Goal: Task Accomplishment & Management: Manage account settings

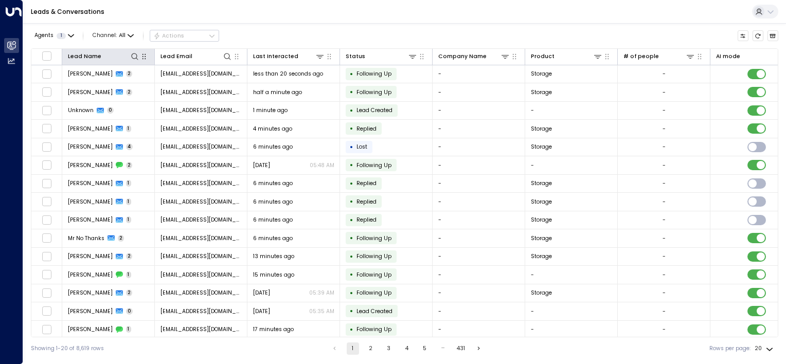
click at [139, 55] on button "button" at bounding box center [144, 56] width 10 height 10
click at [129, 55] on div at bounding box center [120, 56] width 39 height 10
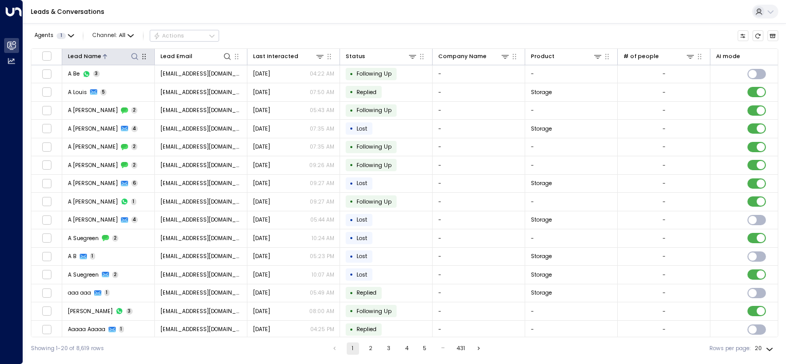
click at [132, 54] on icon at bounding box center [134, 56] width 7 height 7
type input "*****"
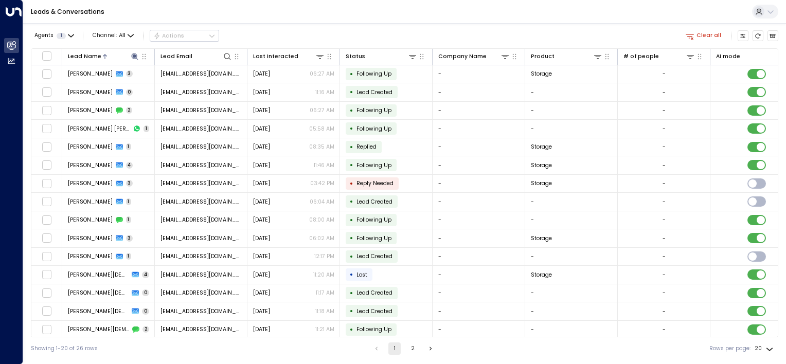
click at [473, 17] on div "Leads & Conversations" at bounding box center [404, 12] width 763 height 24
click at [114, 57] on div at bounding box center [120, 56] width 39 height 10
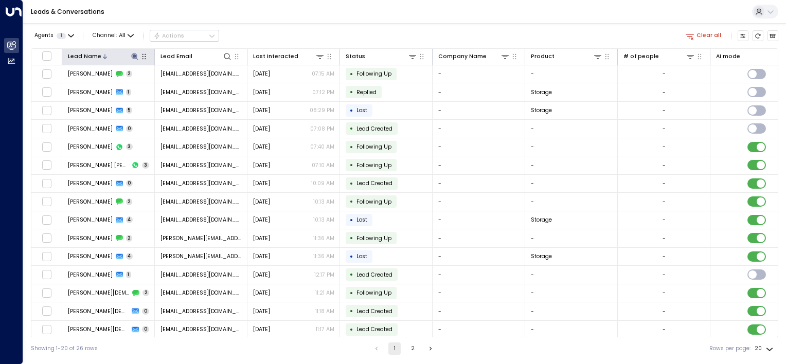
click at [138, 57] on icon at bounding box center [135, 56] width 8 height 8
click at [137, 86] on input "*****" at bounding box center [127, 85] width 93 height 16
type input "**********"
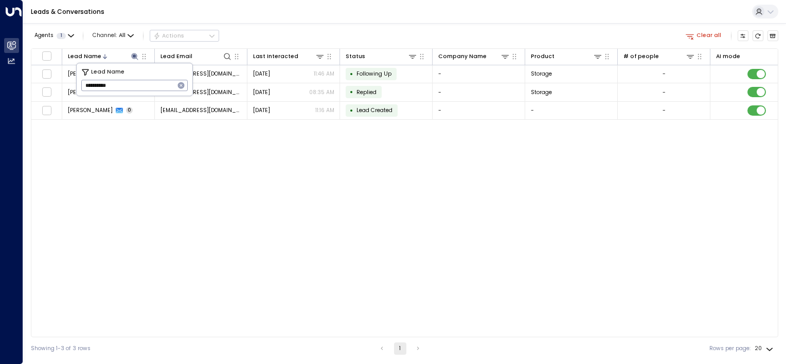
click at [399, 180] on div "Lead Name Lead Email Last Interacted Status Company Name Product # of people AI…" at bounding box center [405, 192] width 748 height 289
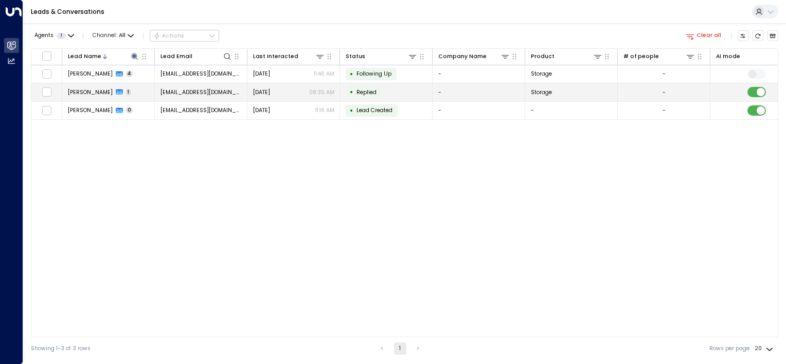
click at [760, 97] on td at bounding box center [757, 92] width 93 height 18
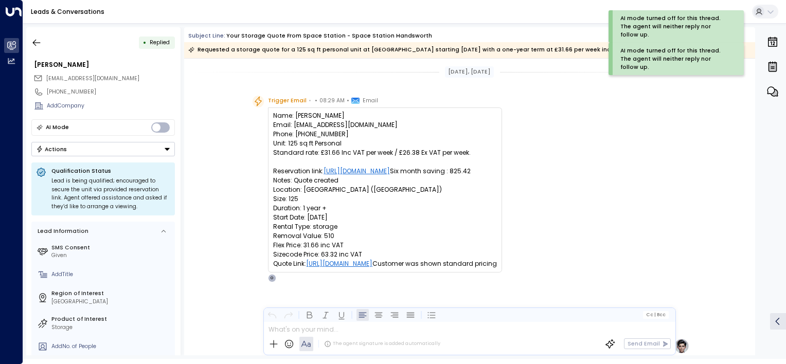
click at [23, 41] on div "• Replied Abdul Sayedkarim [EMAIL_ADDRESS][DOMAIN_NAME] [PHONE_NUMBER] Add Comp…" at bounding box center [404, 191] width 763 height 336
click at [123, 68] on div "[PERSON_NAME]" at bounding box center [104, 64] width 141 height 9
click at [135, 127] on div "AI Mode" at bounding box center [103, 127] width 144 height 17
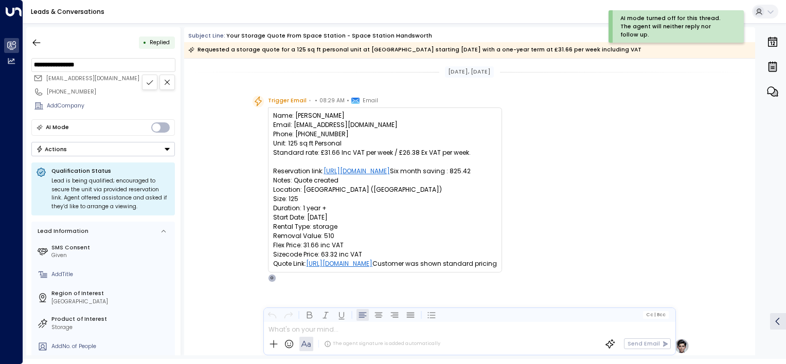
click at [133, 147] on button "Actions" at bounding box center [103, 149] width 144 height 14
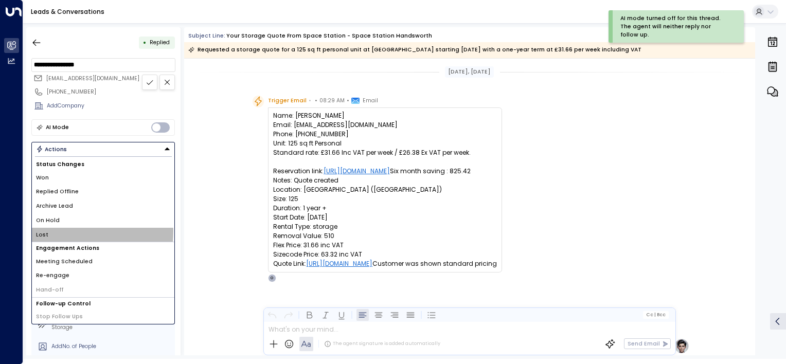
drag, startPoint x: 58, startPoint y: 231, endPoint x: 38, endPoint y: 70, distance: 161.8
click at [58, 231] on li "Lost" at bounding box center [103, 235] width 143 height 14
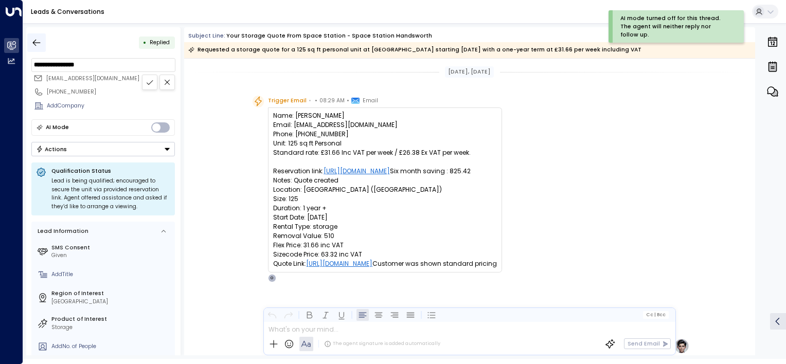
click at [38, 43] on icon "button" at bounding box center [36, 43] width 10 height 10
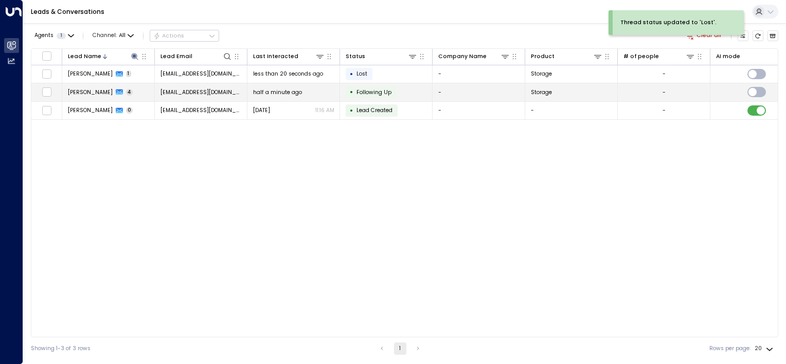
click at [378, 89] on span "Following Up" at bounding box center [374, 93] width 35 height 8
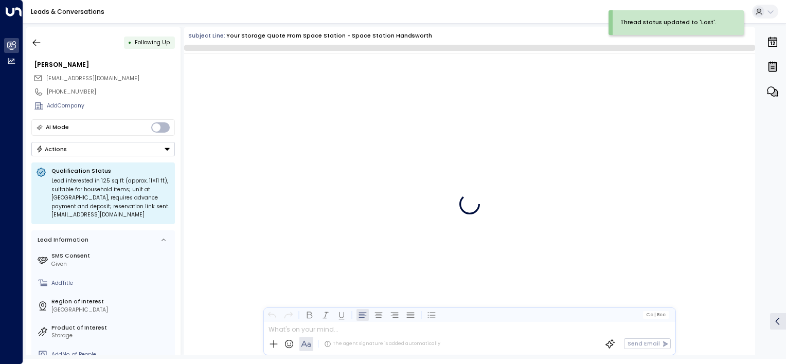
scroll to position [1002, 0]
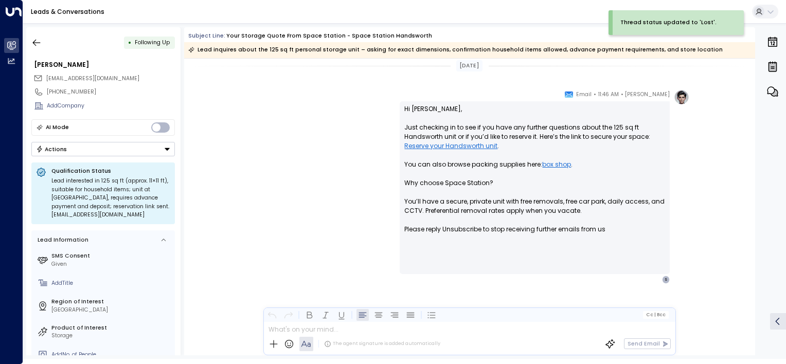
click at [72, 150] on button "Actions" at bounding box center [103, 149] width 144 height 14
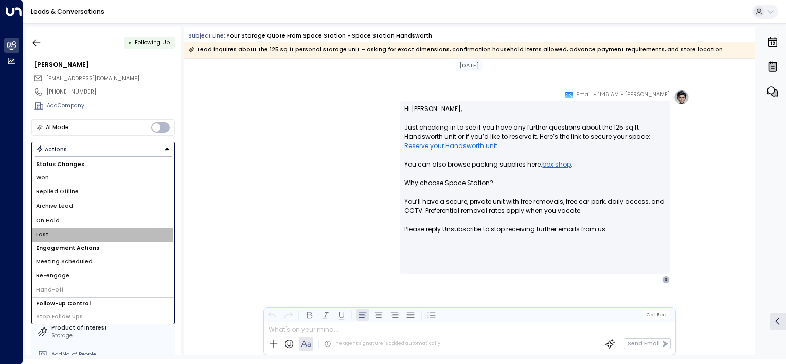
click at [48, 230] on li "Lost" at bounding box center [103, 235] width 143 height 14
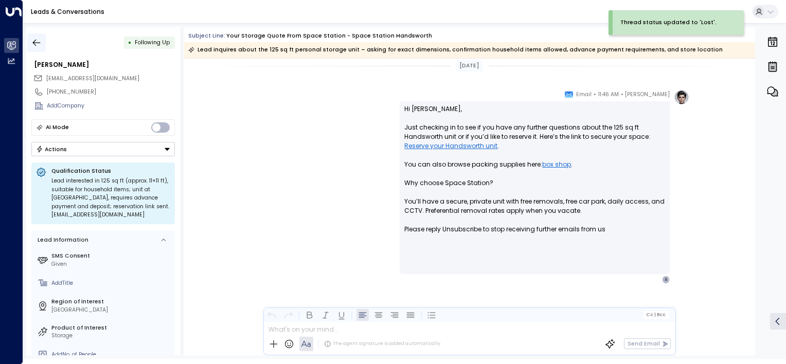
click at [38, 45] on icon "button" at bounding box center [36, 43] width 10 height 10
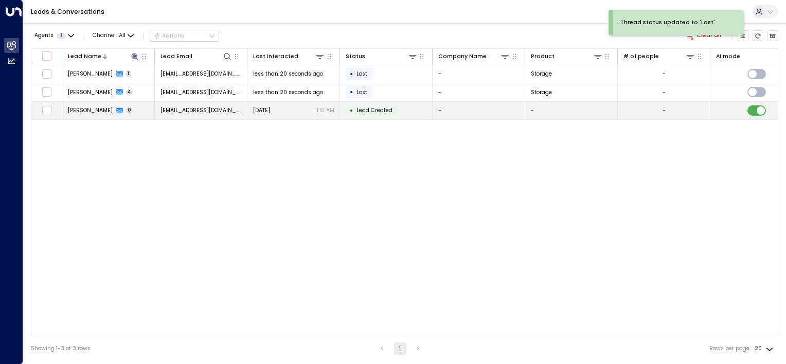
click at [380, 111] on span "Lead Created" at bounding box center [375, 111] width 36 height 8
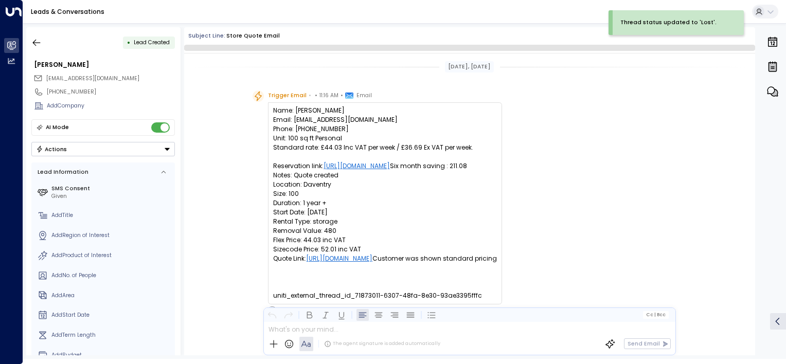
scroll to position [54, 0]
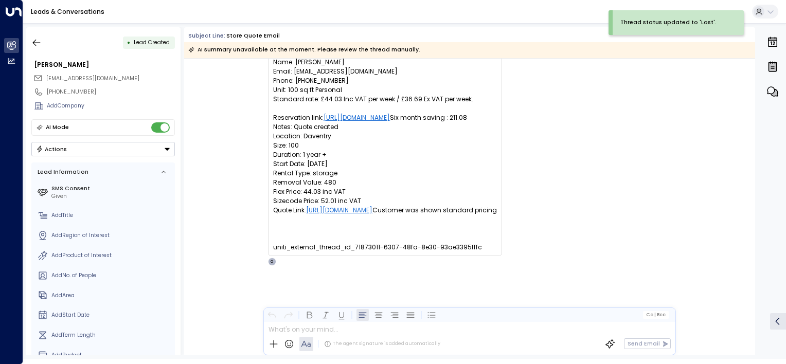
click at [76, 146] on button "Actions" at bounding box center [103, 149] width 144 height 14
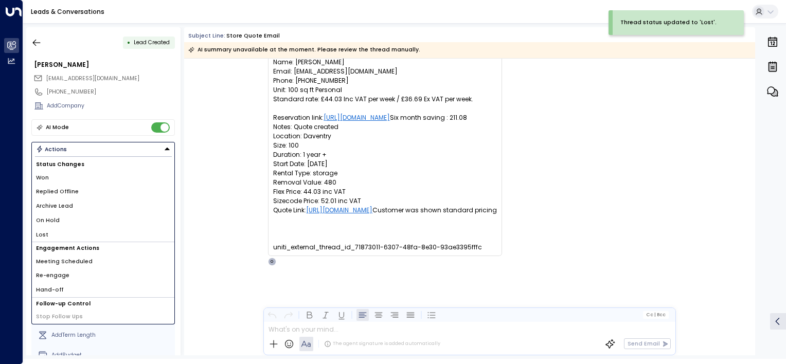
click at [50, 230] on li "Lost" at bounding box center [103, 235] width 143 height 14
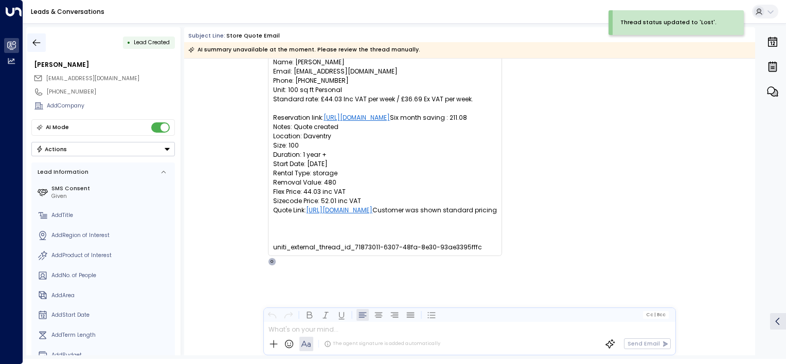
click at [35, 39] on icon "button" at bounding box center [36, 43] width 10 height 10
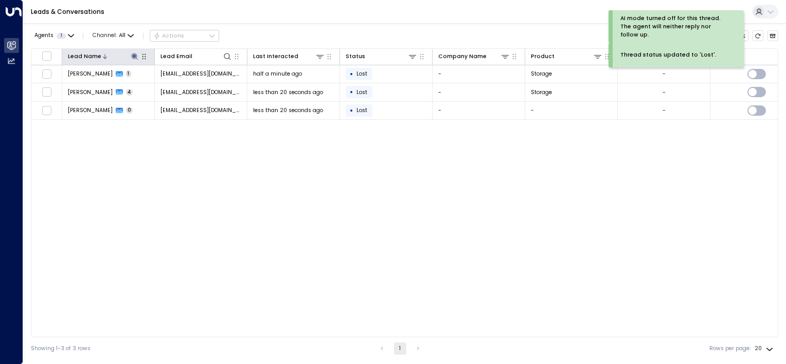
click at [136, 57] on icon at bounding box center [135, 56] width 8 height 8
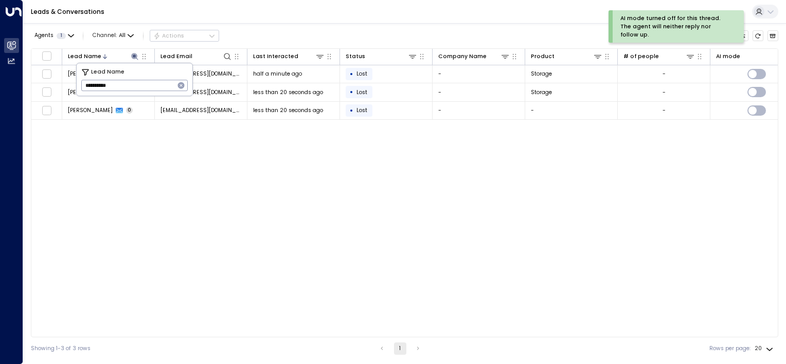
click at [183, 86] on icon "button" at bounding box center [181, 85] width 7 height 7
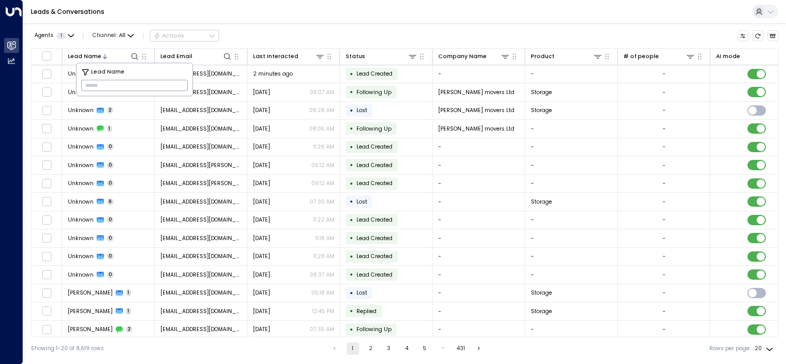
click at [105, 86] on input "text" at bounding box center [134, 85] width 107 height 16
type input "**********"
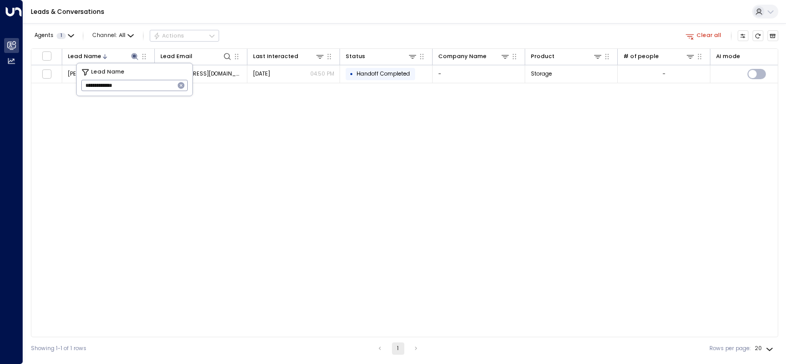
click at [244, 114] on div "Lead Name Lead Email Last Interacted Status Company Name Product # of people AI…" at bounding box center [405, 192] width 748 height 289
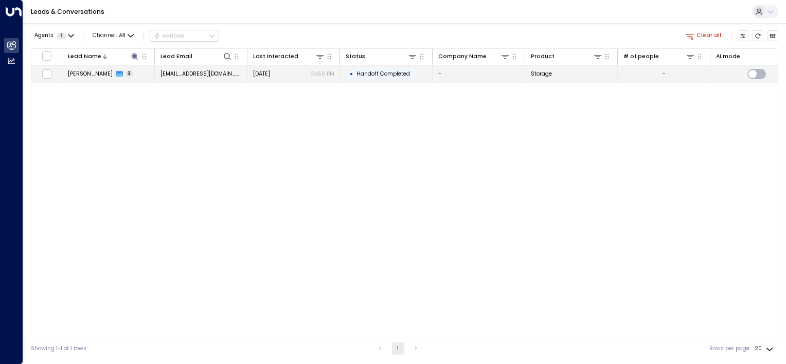
click at [370, 68] on div "• Handoff Completed" at bounding box center [380, 74] width 69 height 12
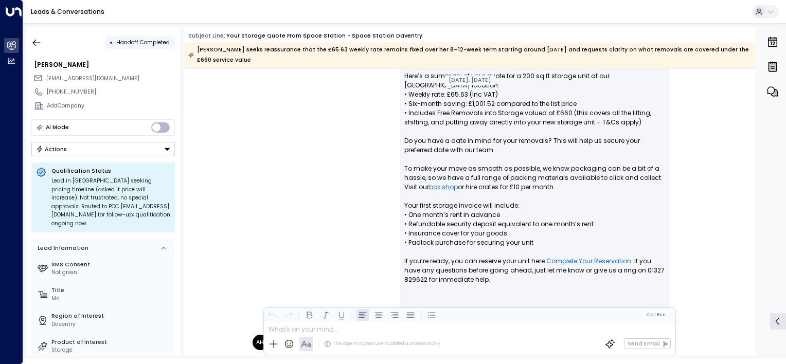
scroll to position [269, 0]
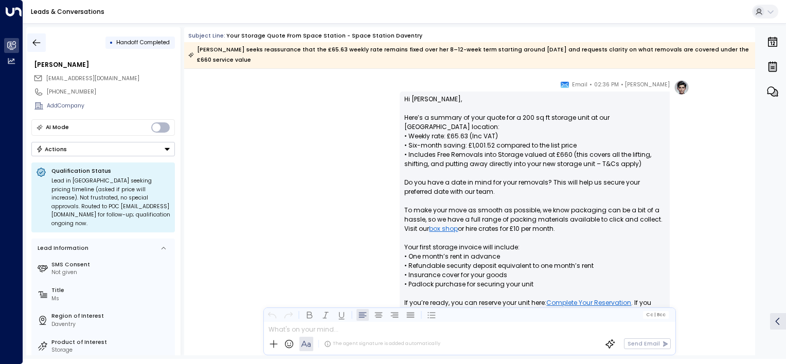
click at [39, 42] on icon "button" at bounding box center [37, 42] width 8 height 7
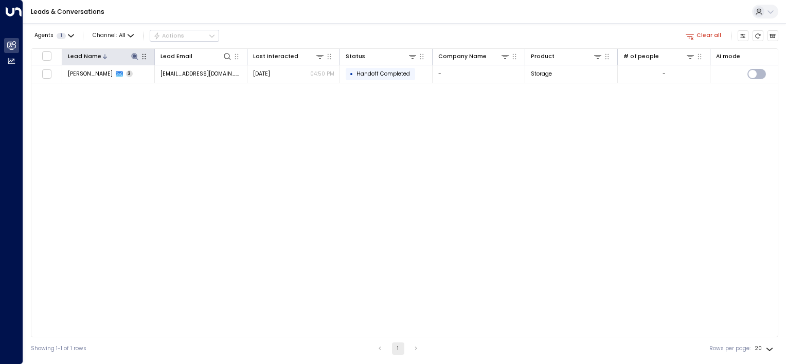
click at [137, 54] on icon at bounding box center [135, 56] width 8 height 8
drag, startPoint x: 142, startPoint y: 89, endPoint x: -2, endPoint y: -38, distance: 191.8
click at [0, 0] on html "**********" at bounding box center [393, 180] width 786 height 360
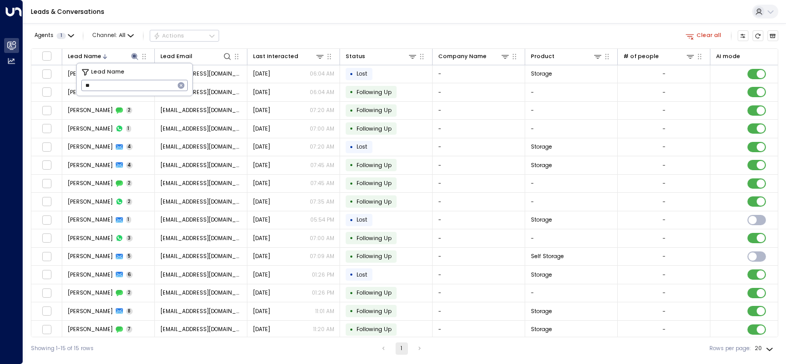
type input "*"
type input "**********"
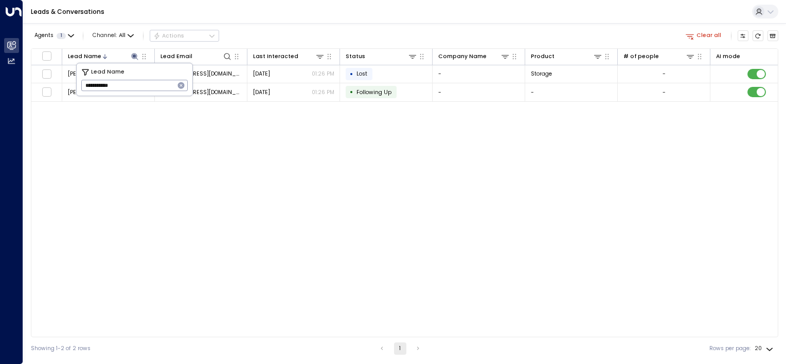
click at [257, 149] on div "Lead Name Lead Email Last Interacted Status Company Name Product # of people AI…" at bounding box center [405, 192] width 748 height 289
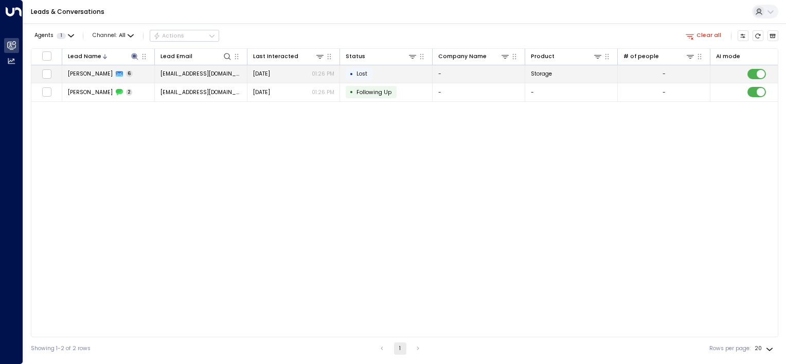
click at [411, 71] on td "• Lost" at bounding box center [386, 74] width 93 height 18
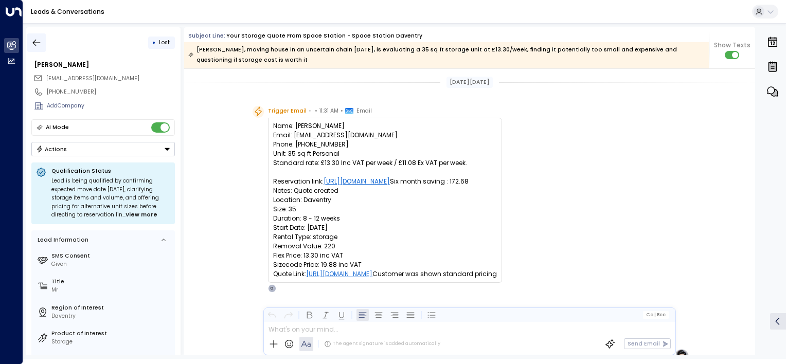
click at [41, 42] on icon "button" at bounding box center [36, 43] width 10 height 10
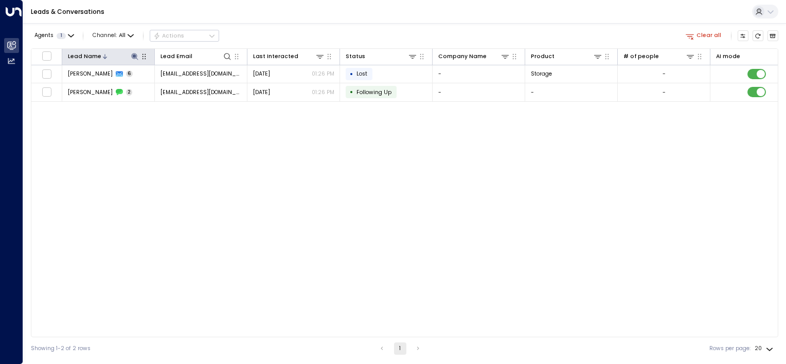
click at [136, 56] on icon at bounding box center [135, 56] width 8 height 8
drag, startPoint x: 123, startPoint y: 84, endPoint x: 0, endPoint y: 31, distance: 134.6
click at [0, 38] on html "**********" at bounding box center [393, 180] width 786 height 360
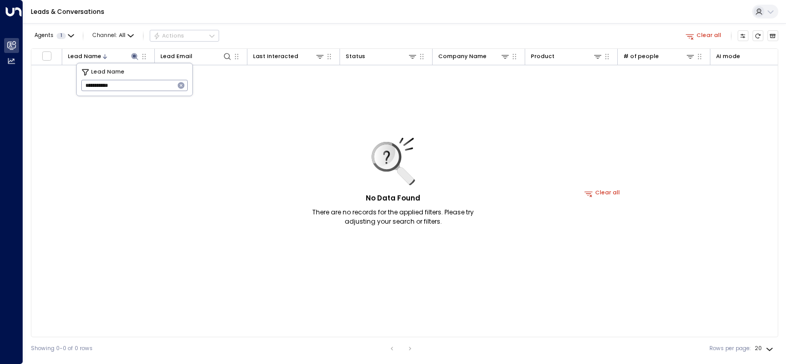
drag, startPoint x: 121, startPoint y: 86, endPoint x: 99, endPoint y: 88, distance: 21.7
click at [99, 88] on input "**********" at bounding box center [127, 85] width 93 height 16
type input "**********"
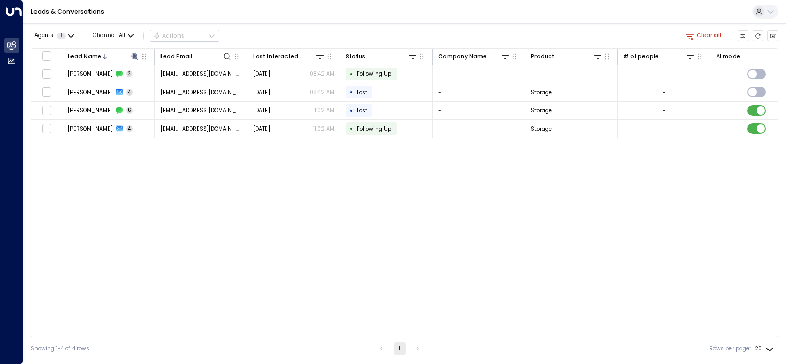
click at [412, 284] on div "Lead Name Lead Email Last Interacted Status Company Name Product # of people AI…" at bounding box center [405, 192] width 748 height 289
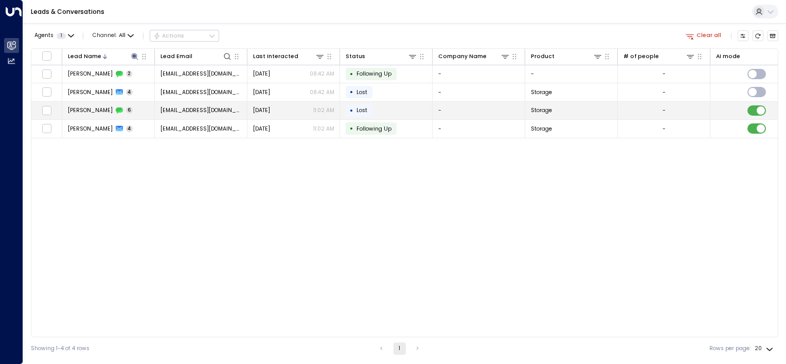
click at [386, 111] on td "• Lost" at bounding box center [386, 111] width 93 height 18
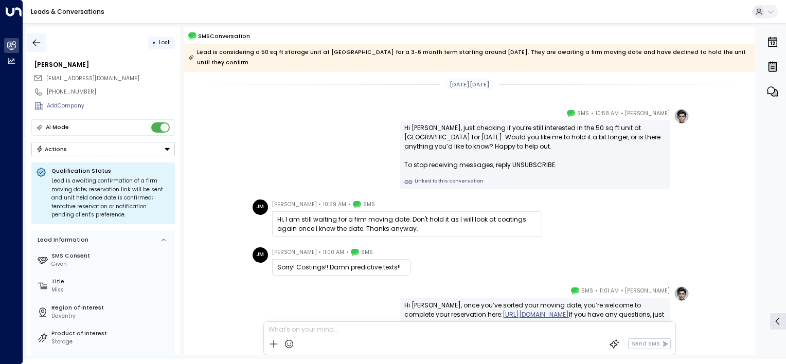
click at [39, 39] on icon "button" at bounding box center [36, 43] width 10 height 10
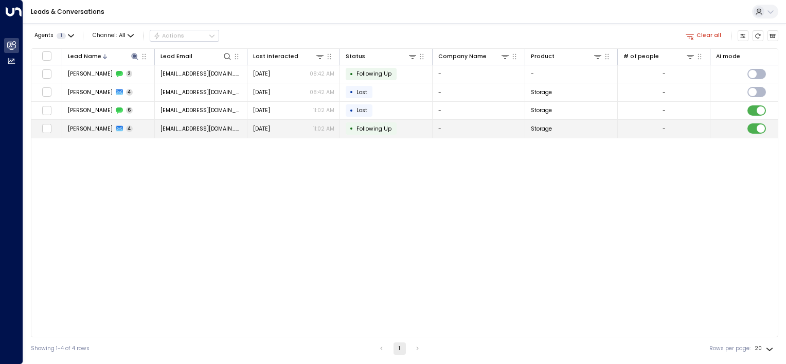
click at [196, 127] on span "[EMAIL_ADDRESS][DOMAIN_NAME]" at bounding box center [201, 129] width 81 height 8
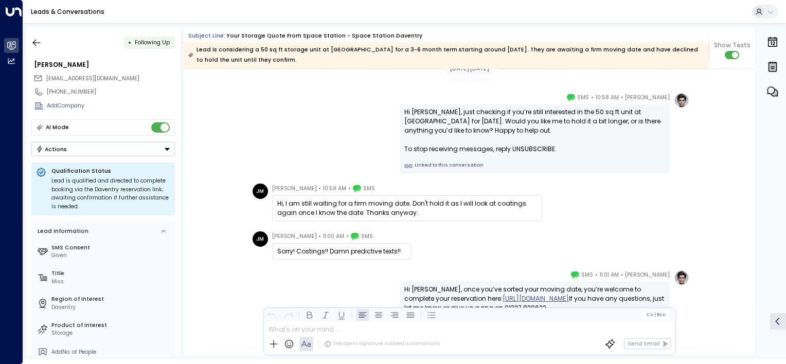
scroll to position [808, 0]
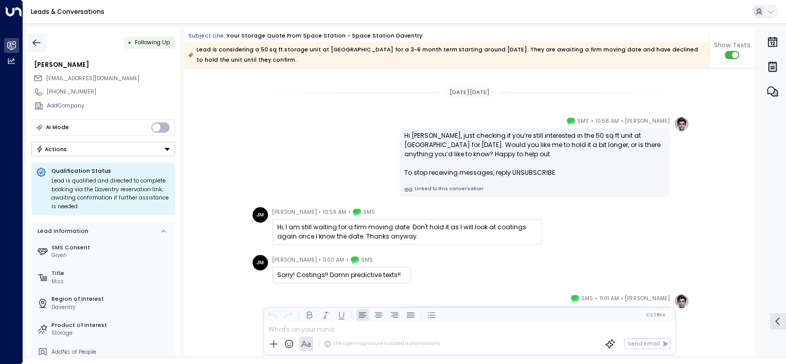
click at [41, 46] on icon "button" at bounding box center [36, 43] width 10 height 10
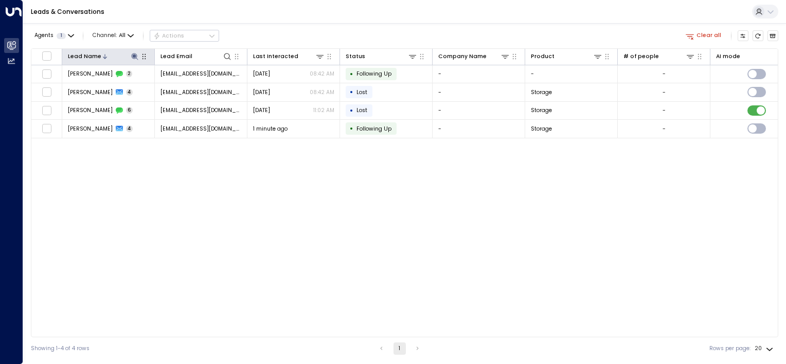
click at [135, 56] on icon at bounding box center [134, 56] width 7 height 7
drag, startPoint x: 127, startPoint y: 88, endPoint x: -2, endPoint y: -54, distance: 191.6
click at [0, 0] on html "**********" at bounding box center [393, 180] width 786 height 360
type input "**********"
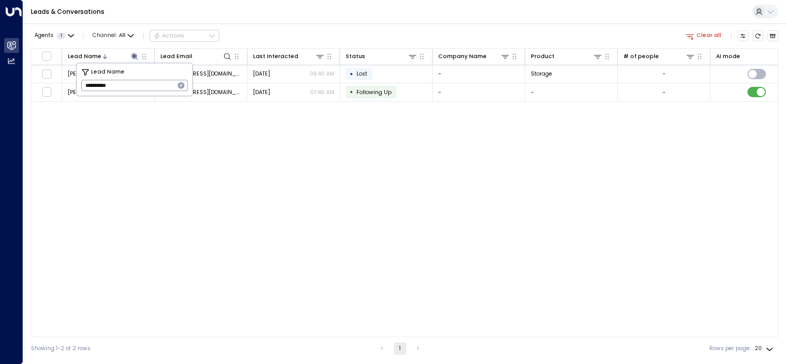
click at [234, 150] on div "Lead Name Lead Email Last Interacted Status Company Name Product # of people AI…" at bounding box center [405, 192] width 748 height 289
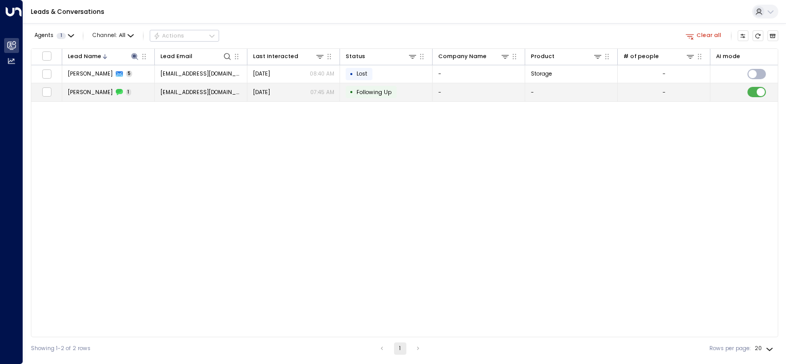
click at [208, 89] on span "[EMAIL_ADDRESS][DOMAIN_NAME]" at bounding box center [201, 93] width 81 height 8
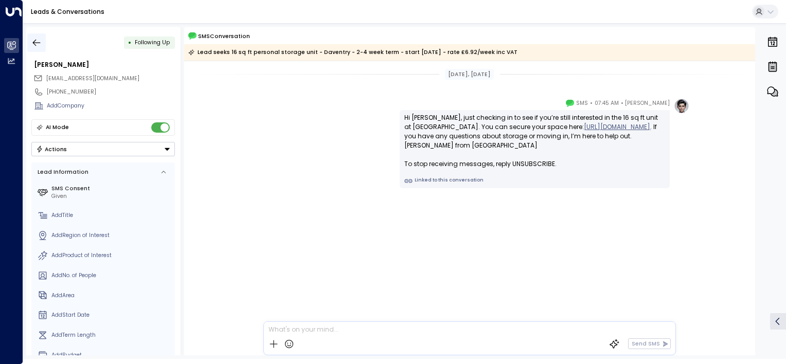
click at [38, 39] on icon "button" at bounding box center [36, 43] width 10 height 10
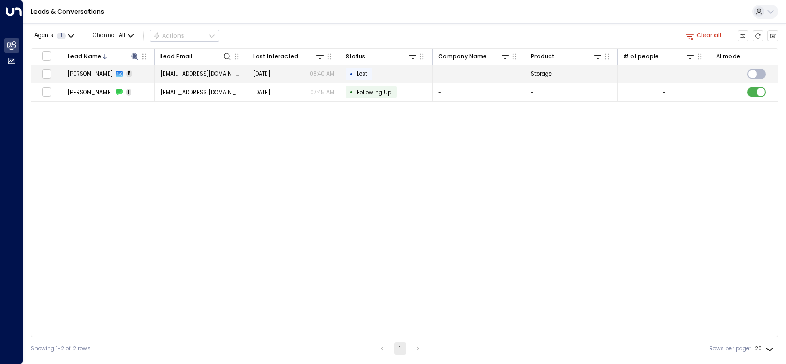
click at [209, 81] on td "[EMAIL_ADDRESS][DOMAIN_NAME]" at bounding box center [201, 74] width 93 height 18
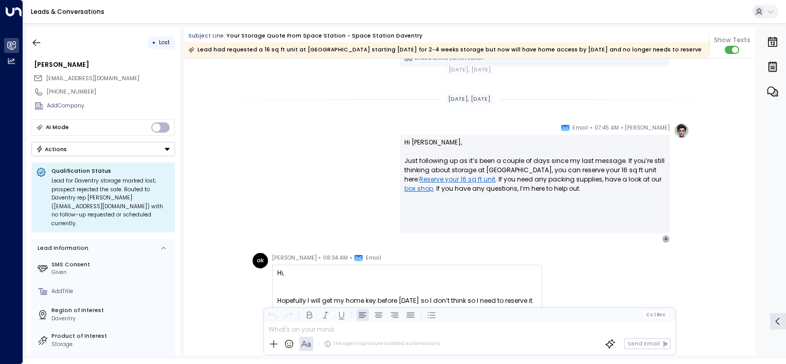
scroll to position [841, 0]
